Goal: Task Accomplishment & Management: Manage account settings

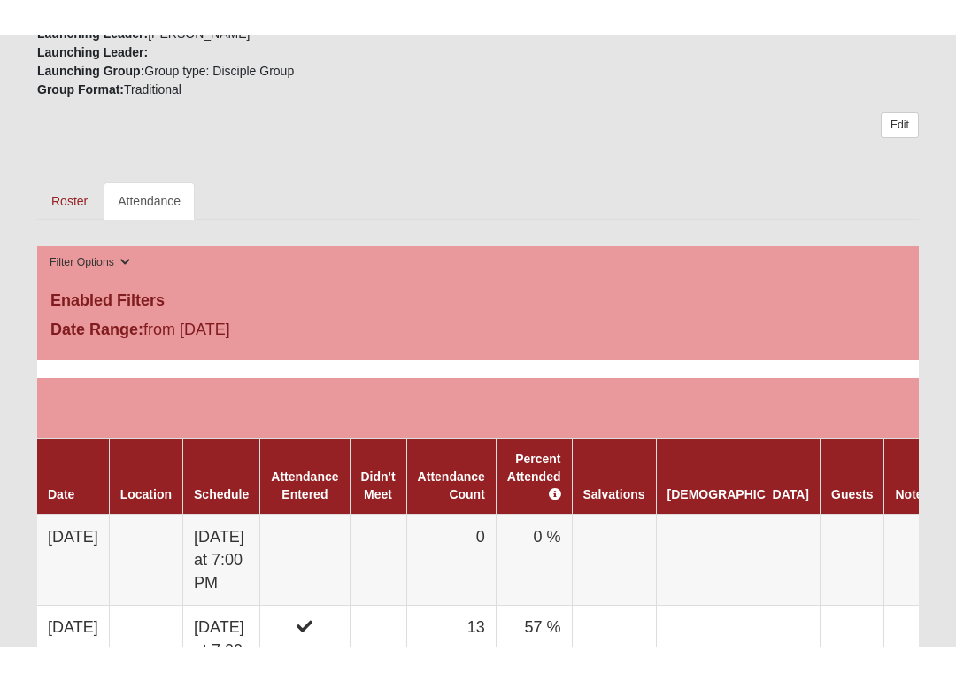
scroll to position [444, 0]
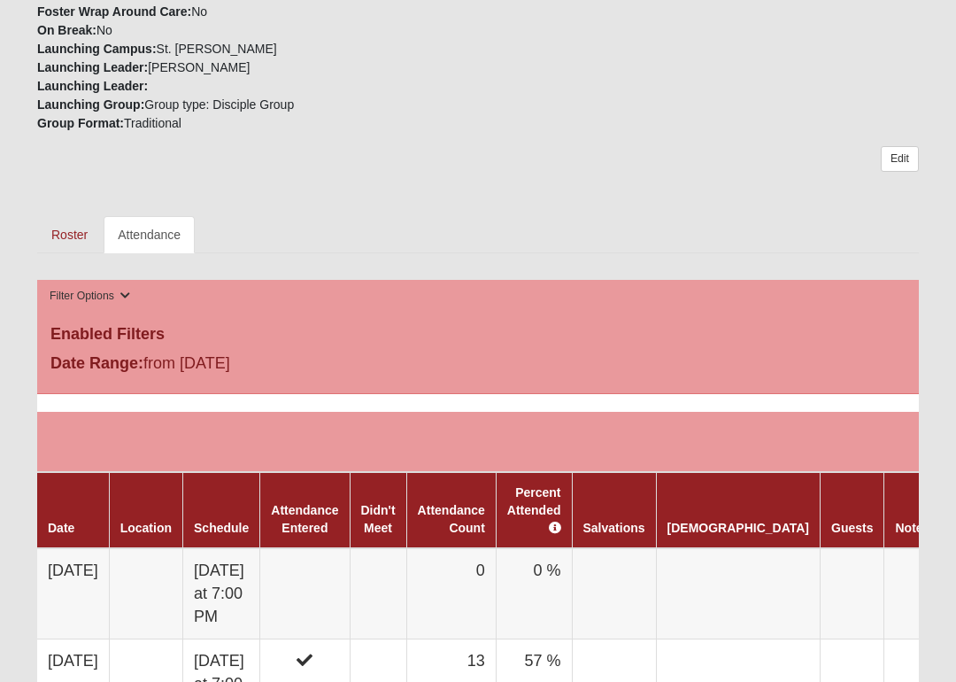
click at [153, 216] on link "Attendance" at bounding box center [149, 234] width 91 height 37
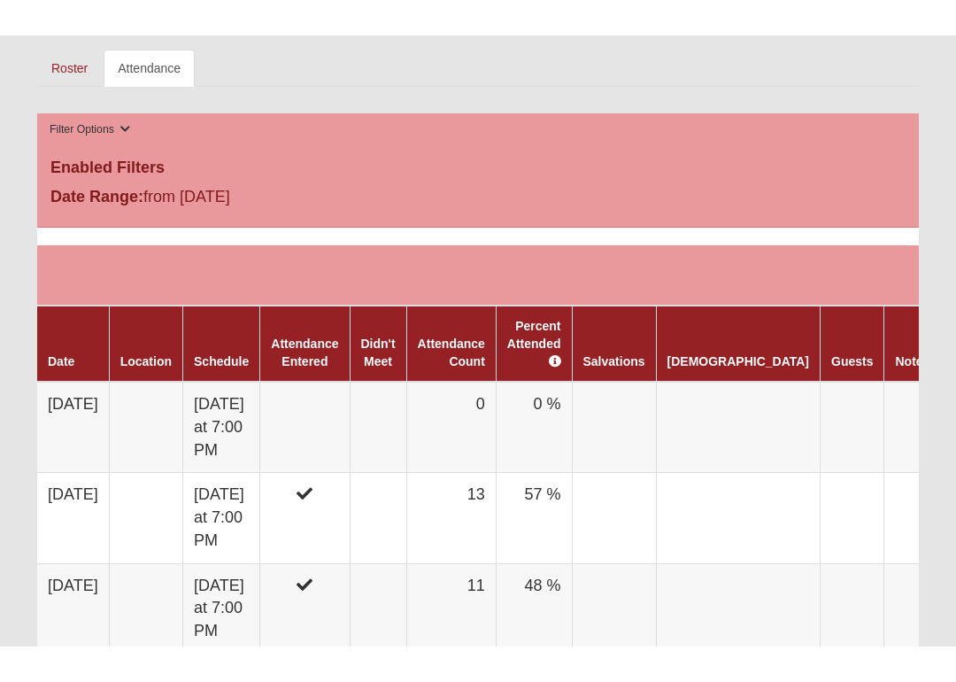
scroll to position [575, 0]
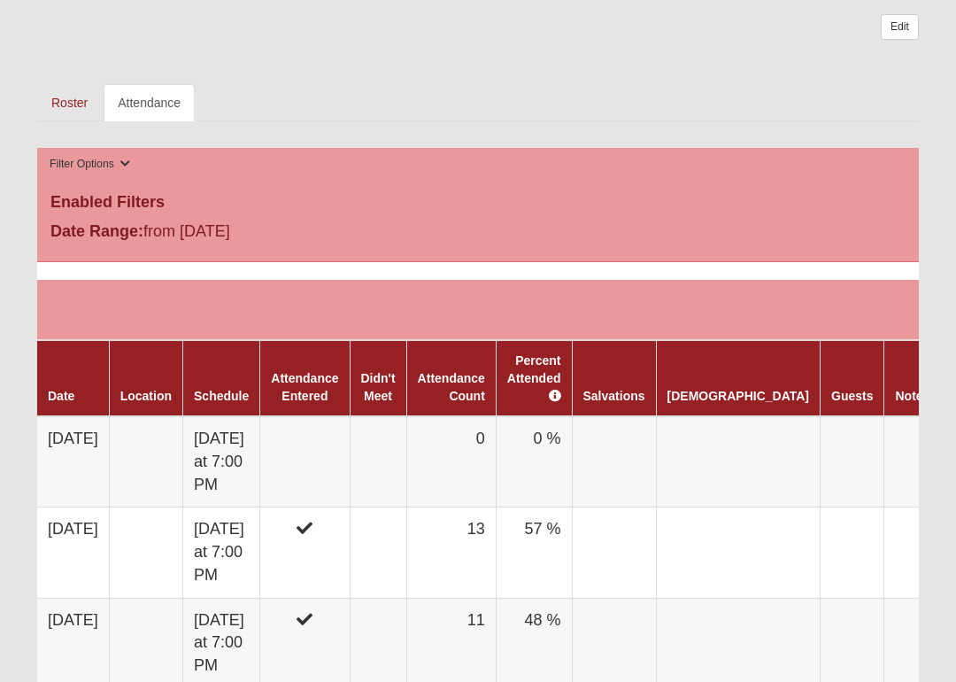
click at [243, 429] on td "Wednesday at 7:00 PM" at bounding box center [221, 461] width 77 height 91
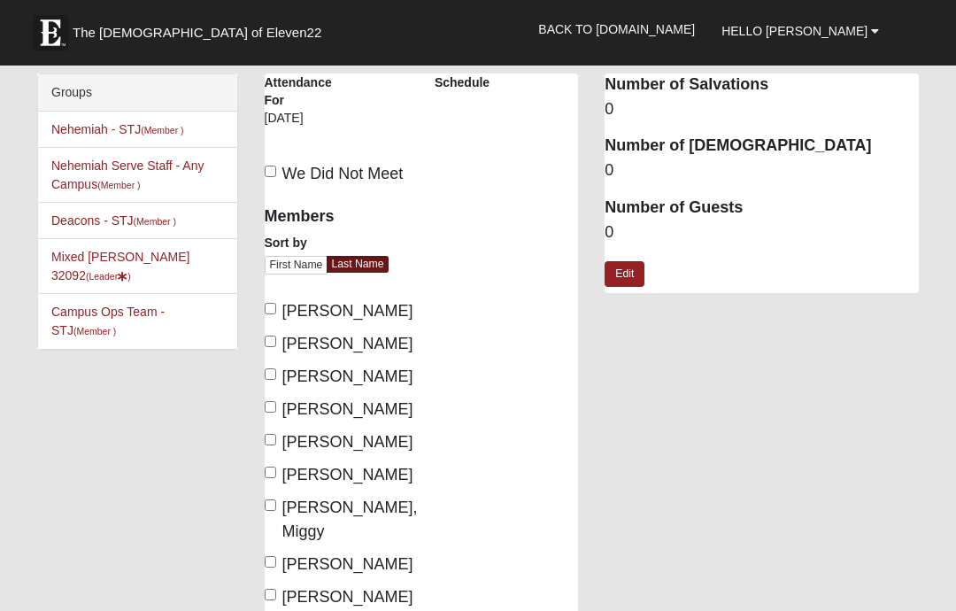
click at [285, 170] on span "We Did Not Meet" at bounding box center [342, 174] width 121 height 18
click at [276, 170] on input "We Did Not Meet" at bounding box center [271, 172] width 12 height 12
checkbox input "true"
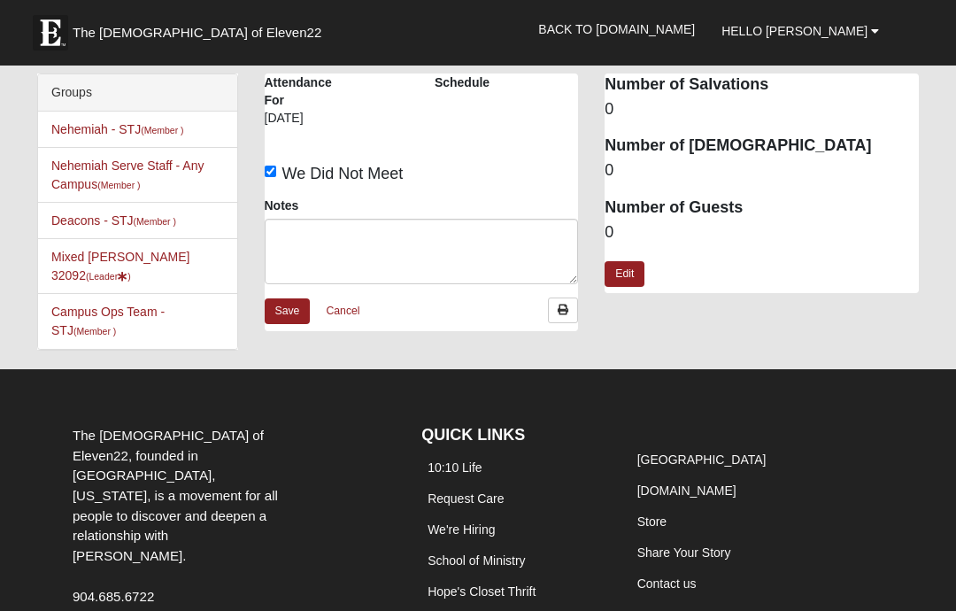
click at [291, 305] on link "Save" at bounding box center [288, 311] width 46 height 26
